Goal: Check status

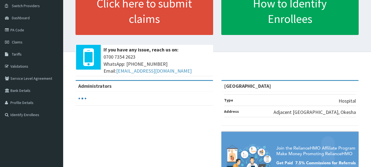
scroll to position [62, 0]
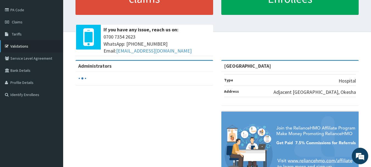
click at [32, 43] on link "Validations" at bounding box center [31, 46] width 63 height 12
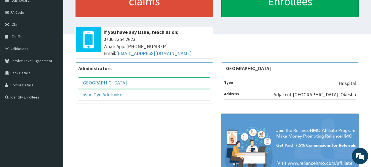
scroll to position [62, 0]
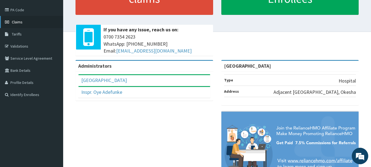
click at [31, 21] on link "Claims" at bounding box center [31, 22] width 63 height 12
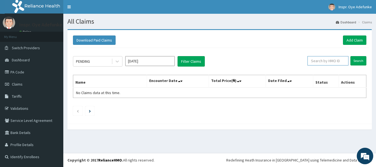
click at [318, 61] on input "text" at bounding box center [327, 60] width 41 height 9
type input "EKI/10110/A"
click at [359, 59] on input "Search" at bounding box center [358, 60] width 16 height 9
click at [359, 58] on input "Search" at bounding box center [358, 60] width 16 height 9
click at [31, 74] on link "PA Code" at bounding box center [31, 72] width 63 height 12
